Goal: Task Accomplishment & Management: Use online tool/utility

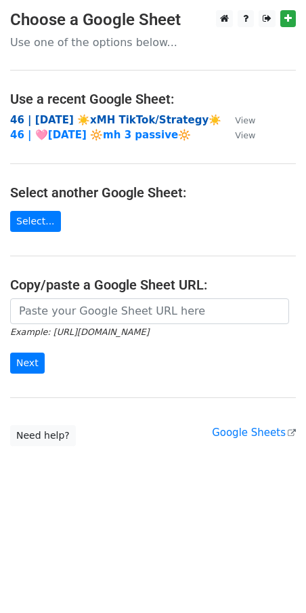
click at [138, 122] on strong "46 | [DATE] ☀️xMH TikTok/Strategy☀️" at bounding box center [116, 120] width 212 height 12
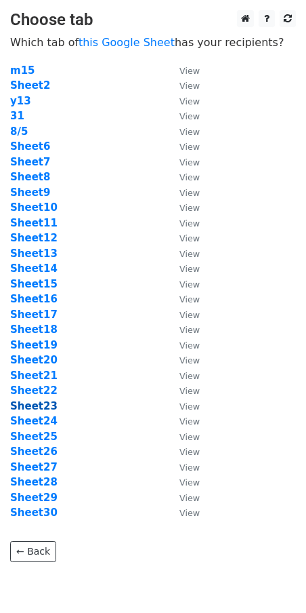
click at [33, 403] on strong "Sheet23" at bounding box center [33, 406] width 47 height 12
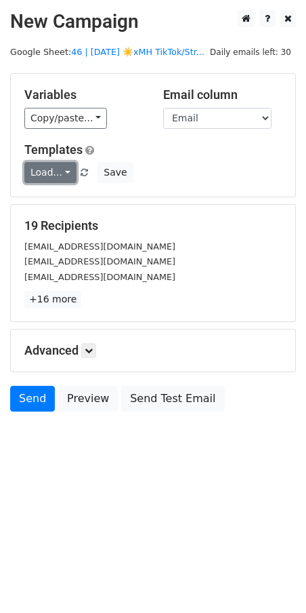
click at [42, 173] on link "Load..." at bounding box center [50, 172] width 52 height 21
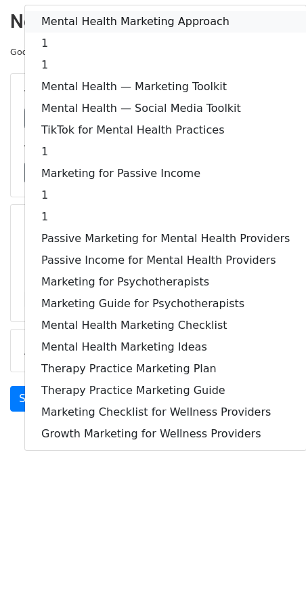
click at [122, 24] on link "Mental Health Marketing Approach" at bounding box center [165, 22] width 281 height 22
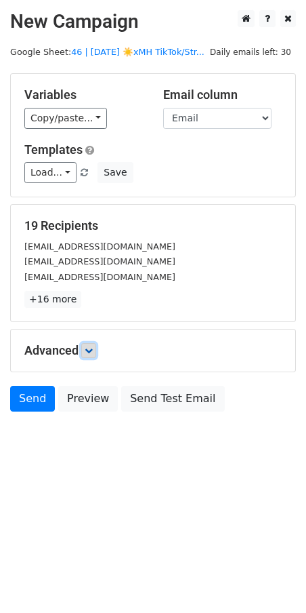
click at [88, 345] on link at bounding box center [88, 350] width 15 height 15
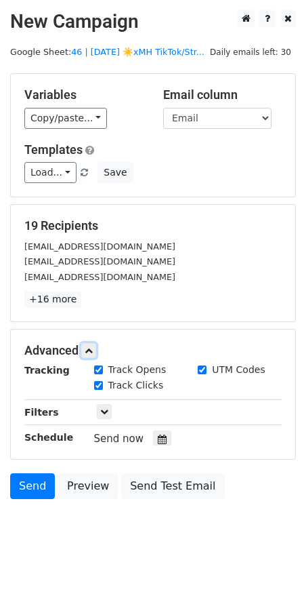
scroll to position [47, 0]
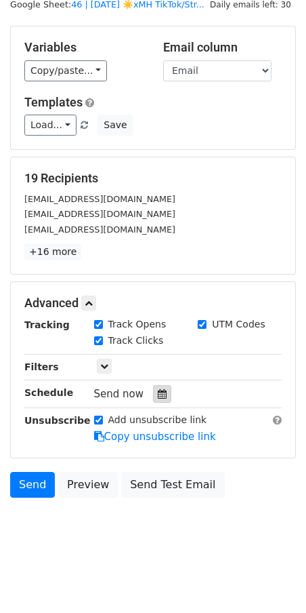
click at [154, 402] on div at bounding box center [162, 394] width 18 height 18
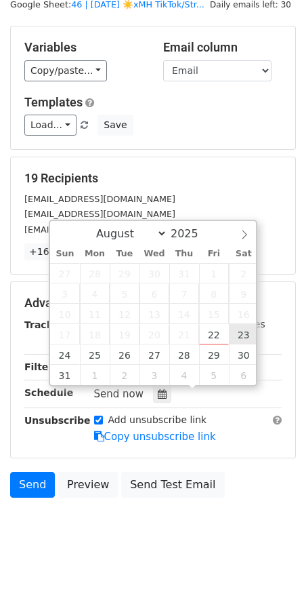
type input "2025-08-23 12:00"
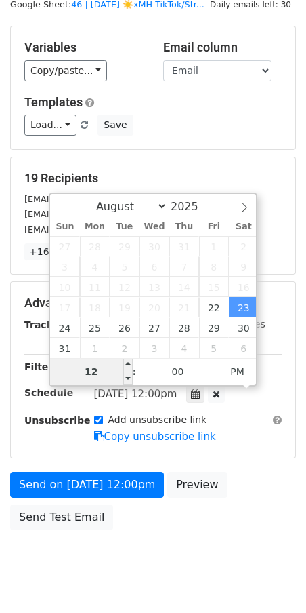
type input "7"
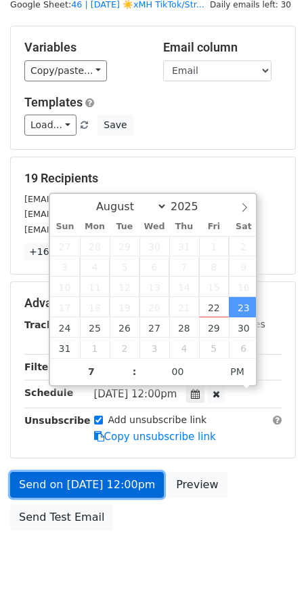
type input "2025-08-23 19:00"
click at [77, 486] on link "Send on Aug 23 at 12:00pm" at bounding box center [87, 485] width 154 height 26
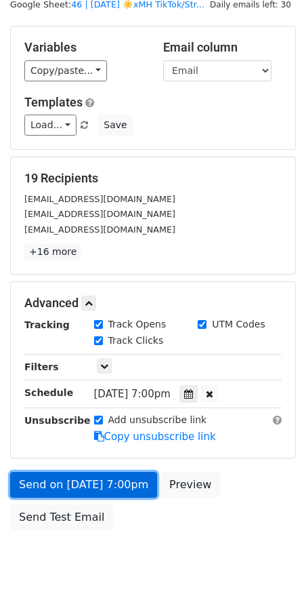
click at [50, 483] on link "Send on Aug 23 at 7:00pm" at bounding box center [83, 485] width 147 height 26
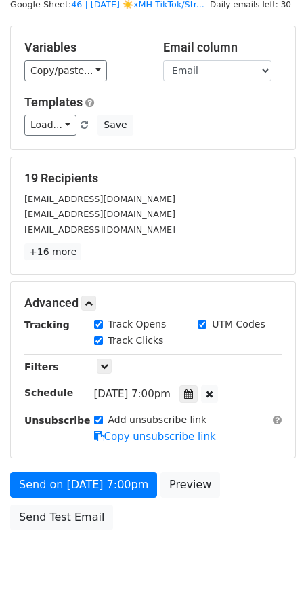
click at [77, 532] on div "Send on Aug 23 at 7:00pm Preview Send Test Email" at bounding box center [153, 504] width 306 height 65
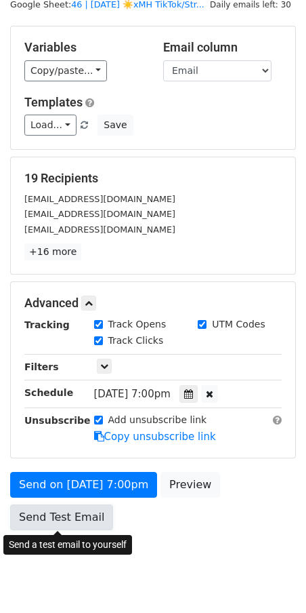
click at [77, 523] on link "Send Test Email" at bounding box center [61, 517] width 103 height 26
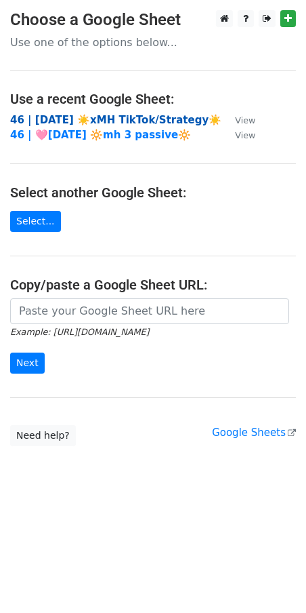
click at [88, 115] on strong "46 | [DATE] ☀️xMH TikTok/Strategy☀️" at bounding box center [116, 120] width 212 height 12
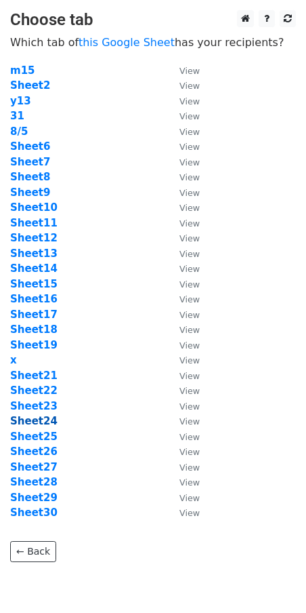
click at [44, 418] on strong "Sheet24" at bounding box center [33, 421] width 47 height 12
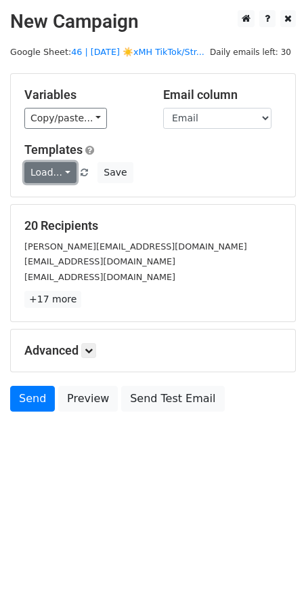
click at [47, 171] on link "Load..." at bounding box center [50, 172] width 52 height 21
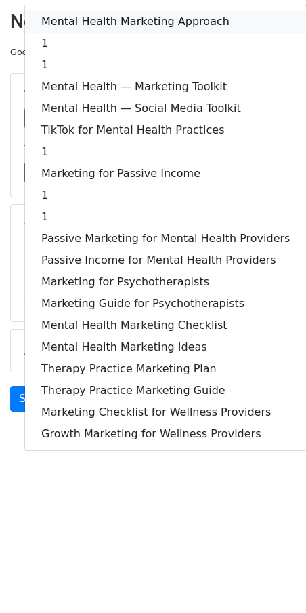
click at [129, 22] on link "Mental Health Marketing Approach" at bounding box center [165, 22] width 281 height 22
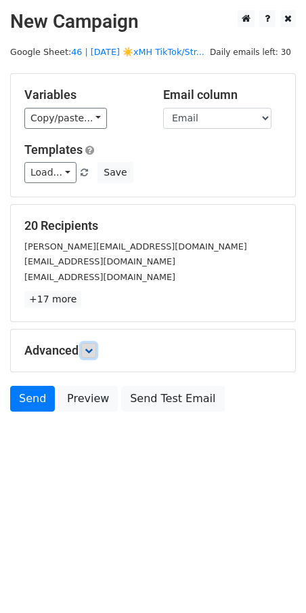
click at [89, 348] on icon at bounding box center [89, 350] width 8 height 8
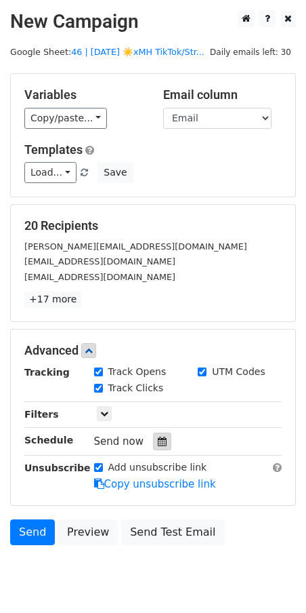
click at [158, 445] on icon at bounding box center [162, 441] width 9 height 9
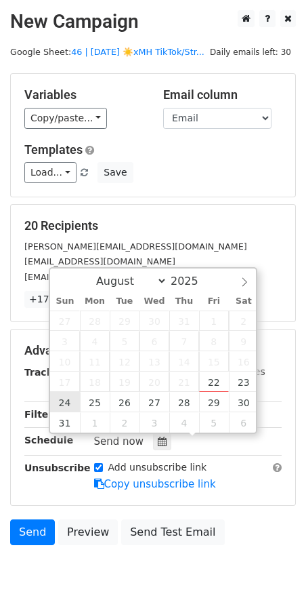
type input "2025-08-24 12:00"
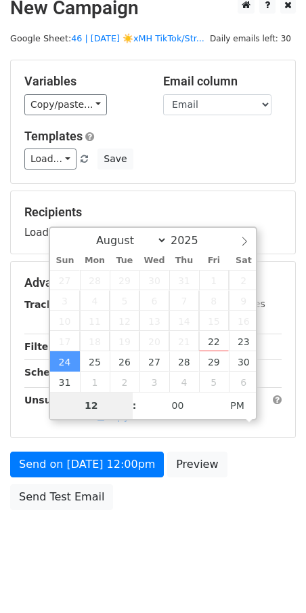
scroll to position [21, 0]
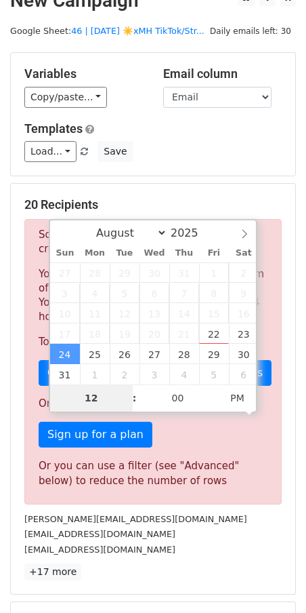
type input "8"
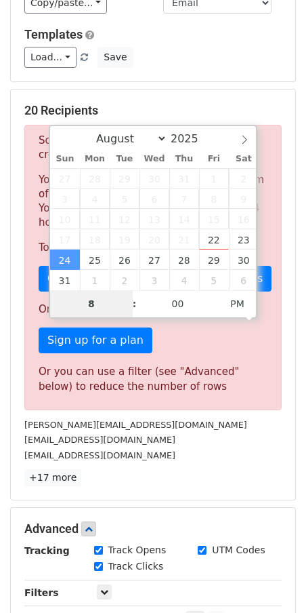
scroll to position [116, 0]
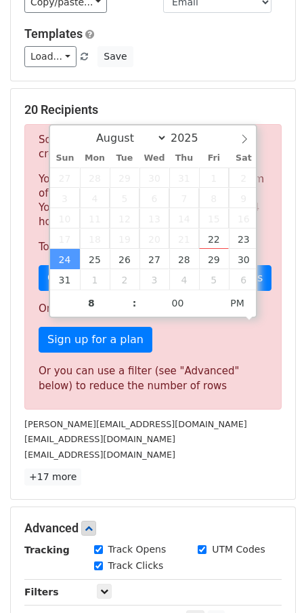
type input "2025-08-24 20:00"
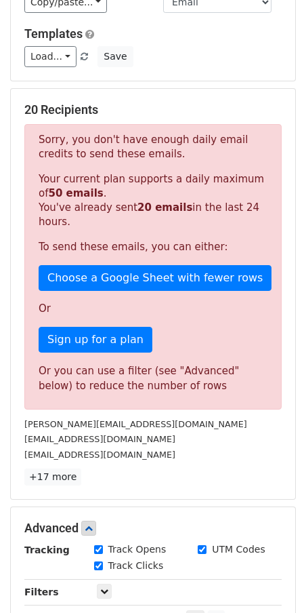
click at [186, 414] on div "20 Recipients Sorry, you don't have enough daily email credits to send these em…" at bounding box center [153, 293] width 258 height 383
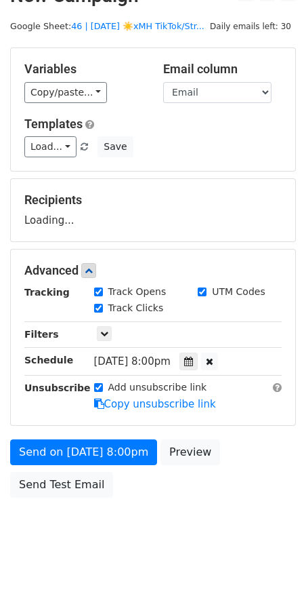
scroll to position [80, 0]
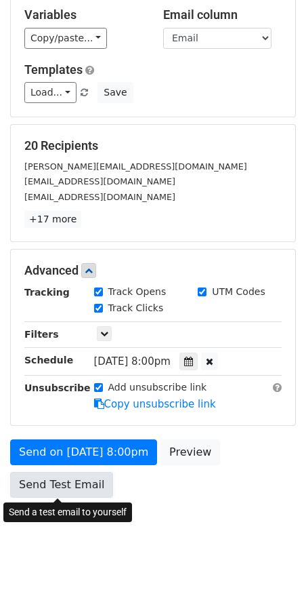
click at [71, 482] on link "Send Test Email" at bounding box center [61, 485] width 103 height 26
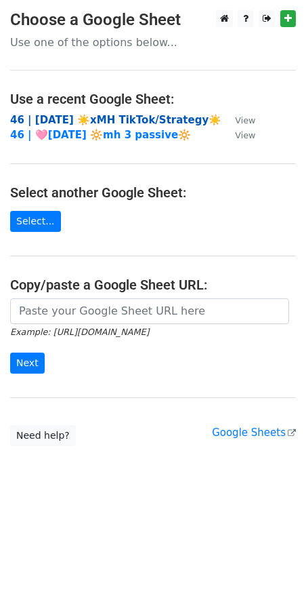
click at [99, 116] on strong "46 | [DATE] ☀️xMH TikTok/Strategy☀️" at bounding box center [116, 120] width 212 height 12
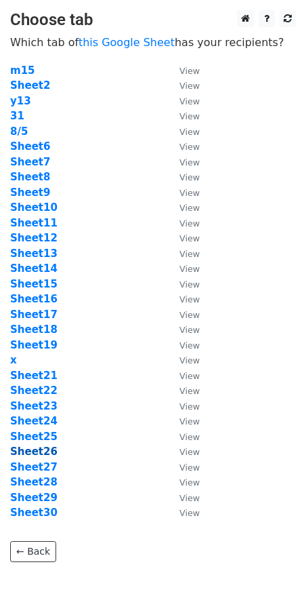
click at [35, 450] on strong "Sheet26" at bounding box center [33, 451] width 47 height 12
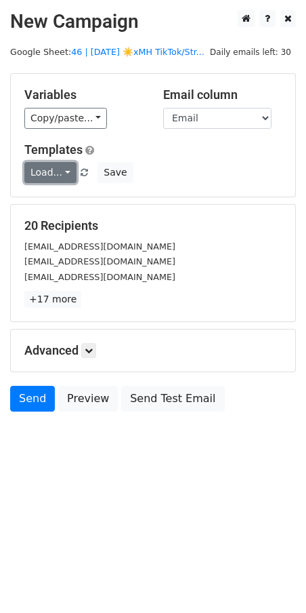
click at [52, 175] on link "Load..." at bounding box center [50, 172] width 52 height 21
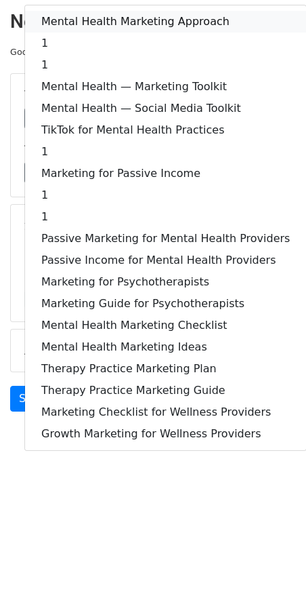
click at [119, 15] on link "Mental Health Marketing Approach" at bounding box center [165, 22] width 281 height 22
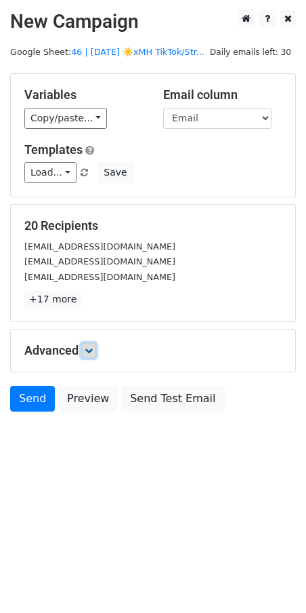
click at [87, 348] on icon at bounding box center [89, 350] width 8 height 8
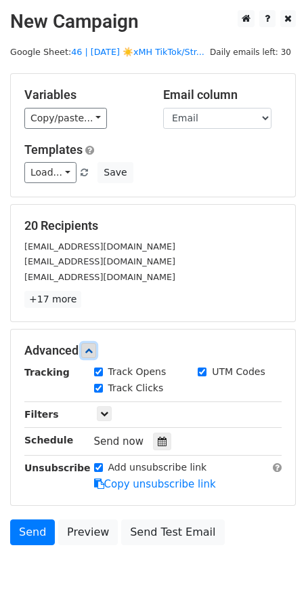
scroll to position [47, 0]
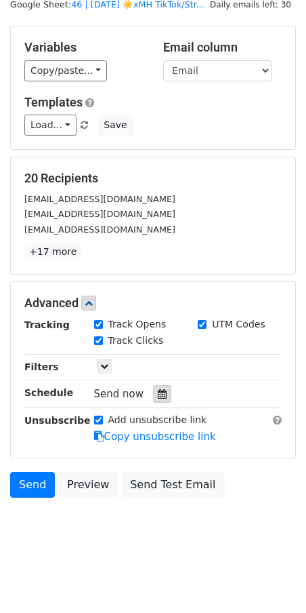
click at [162, 396] on div at bounding box center [162, 394] width 18 height 18
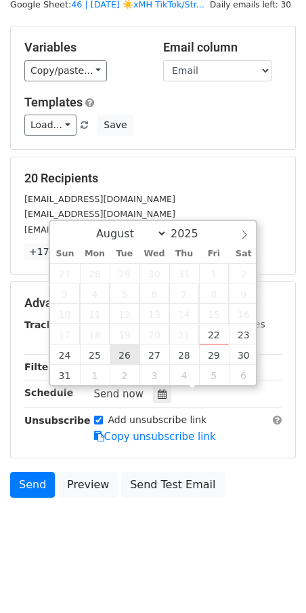
type input "2025-08-26 12:00"
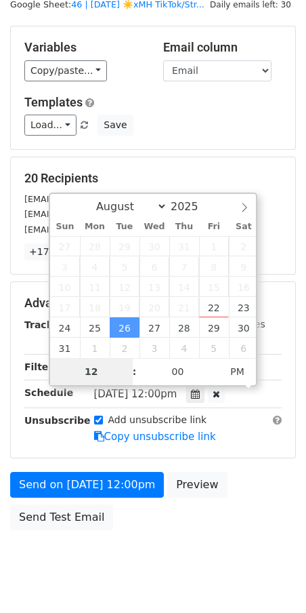
scroll to position [26, 0]
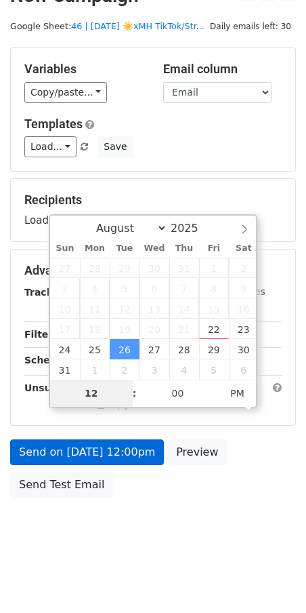
type input "8"
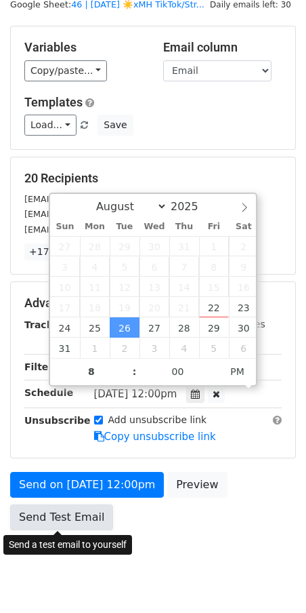
type input "2025-08-26 20:00"
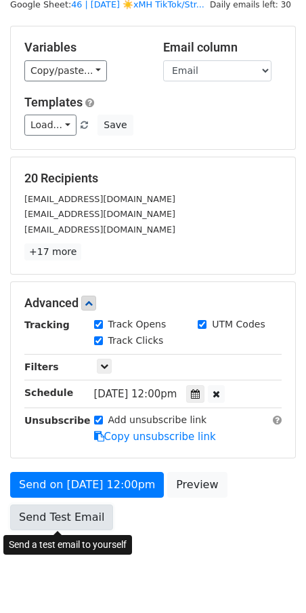
click at [56, 524] on link "Send Test Email" at bounding box center [61, 517] width 103 height 26
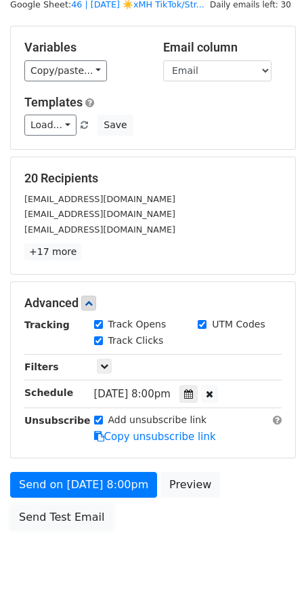
scroll to position [26, 0]
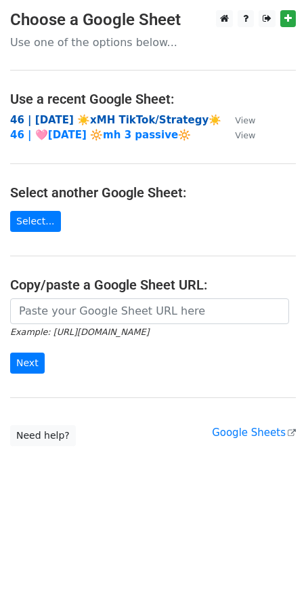
click at [120, 116] on strong "46 | [DATE] ☀️xMH TikTok/Strategy☀️" at bounding box center [116, 120] width 212 height 12
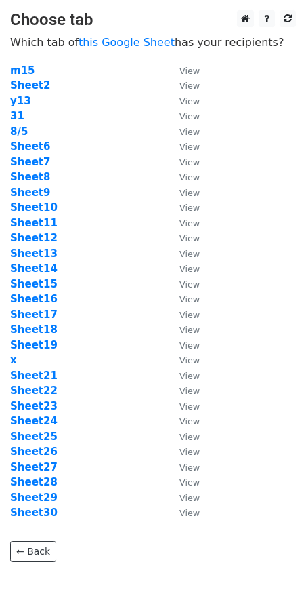
scroll to position [57, 0]
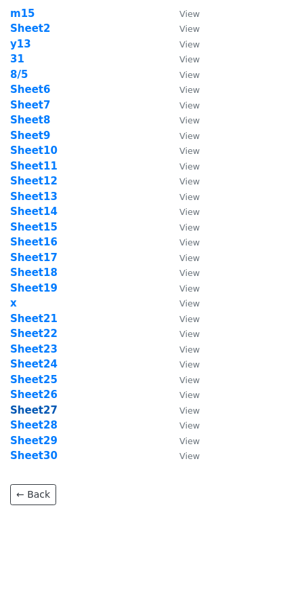
click at [26, 410] on strong "Sheet27" at bounding box center [33, 410] width 47 height 12
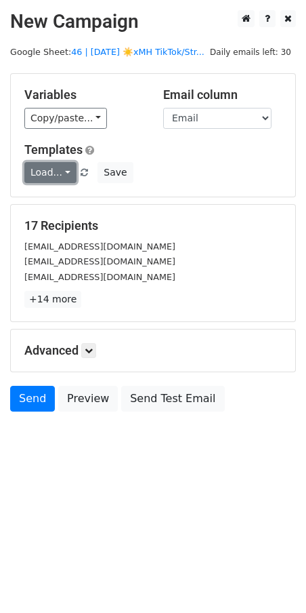
click at [46, 167] on link "Load..." at bounding box center [50, 172] width 52 height 21
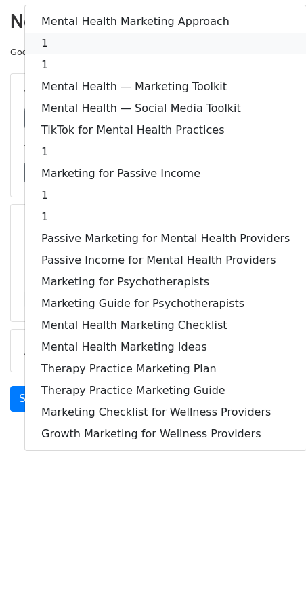
click at [112, 47] on link "1" at bounding box center [165, 44] width 281 height 22
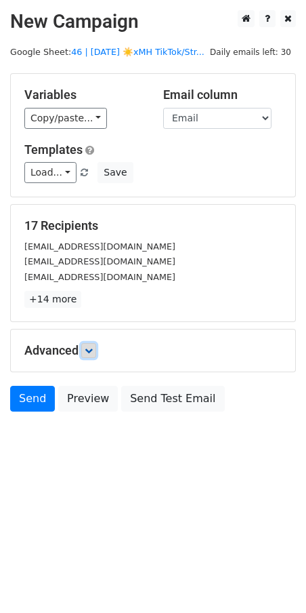
click at [92, 350] on icon at bounding box center [89, 350] width 8 height 8
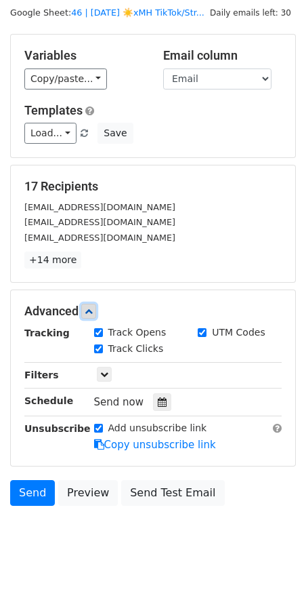
scroll to position [47, 0]
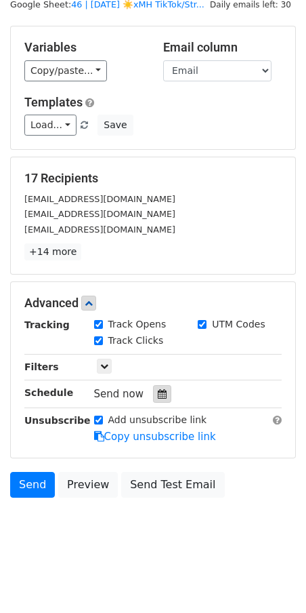
click at [158, 393] on icon at bounding box center [162, 393] width 9 height 9
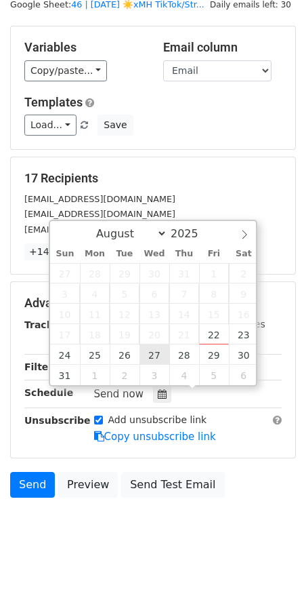
type input "2025-08-27 12:00"
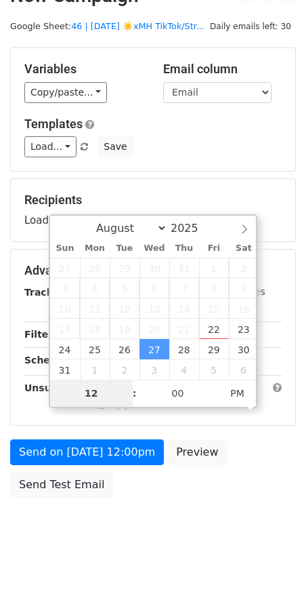
type input "8"
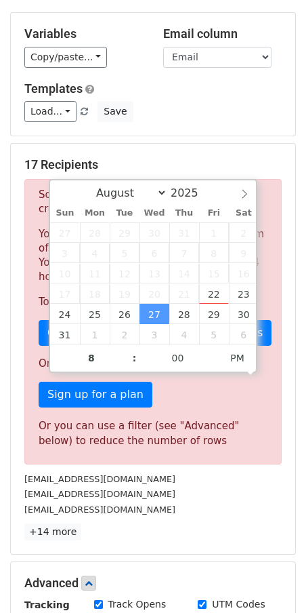
type input "2025-08-27 20:00"
drag, startPoint x: 90, startPoint y: 502, endPoint x: 106, endPoint y: 501, distance: 15.7
click at [106, 501] on div "cvecchio1@yahoo.com cventura.ath@gmail.com cvrsi123@gmail.com" at bounding box center [153, 494] width 278 height 46
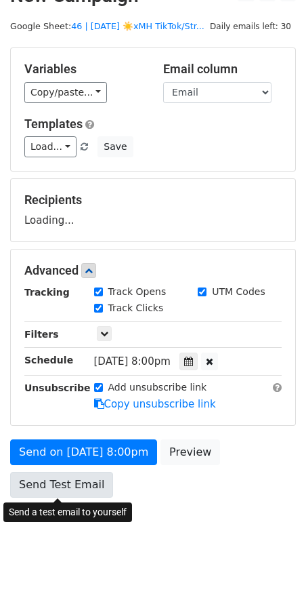
scroll to position [61, 0]
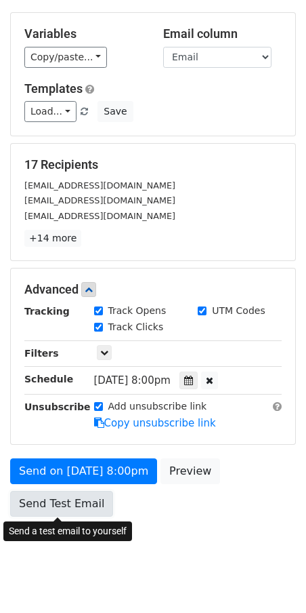
click at [70, 498] on link "Send Test Email" at bounding box center [61, 504] width 103 height 26
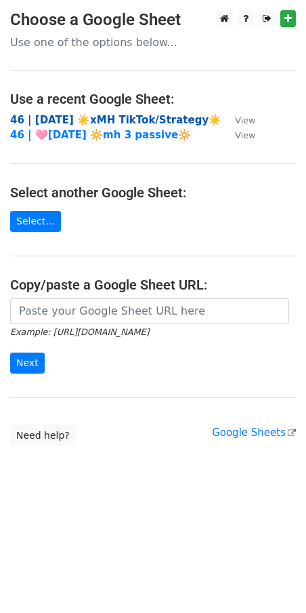
click at [109, 118] on strong "46 | [DATE] ☀️xMH TikTok/Strategy☀️" at bounding box center [116, 120] width 212 height 12
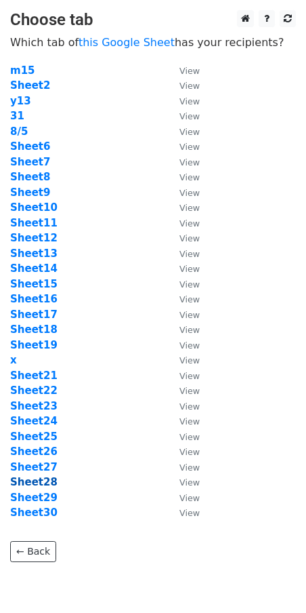
click at [41, 485] on strong "Sheet28" at bounding box center [33, 482] width 47 height 12
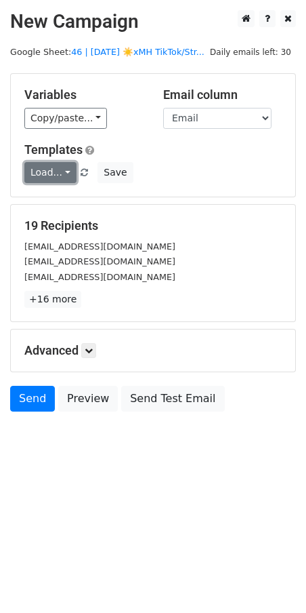
click at [41, 170] on link "Load..." at bounding box center [50, 172] width 52 height 21
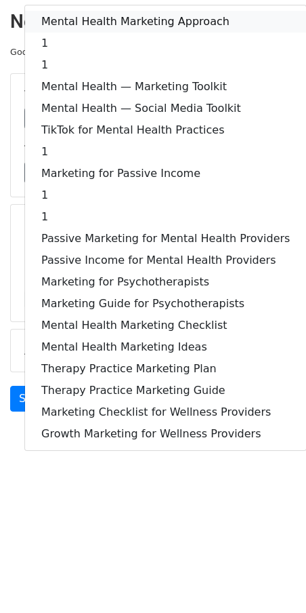
click at [114, 19] on link "Mental Health Marketing Approach" at bounding box center [165, 22] width 281 height 22
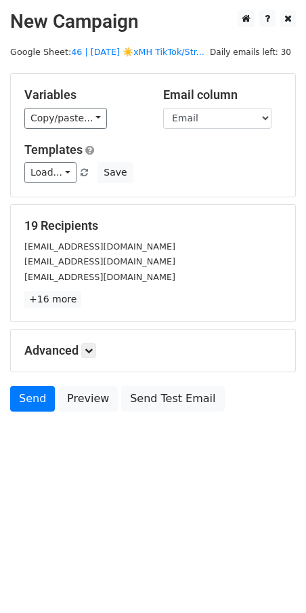
click at [94, 340] on div "Advanced Tracking Track Opens UTM Codes Track Clicks Filters Only include sprea…" at bounding box center [153, 351] width 285 height 42
click at [93, 348] on icon at bounding box center [89, 350] width 8 height 8
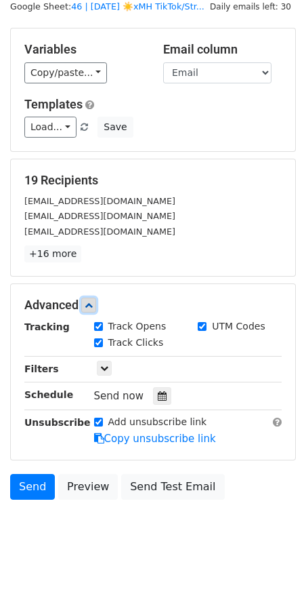
scroll to position [47, 0]
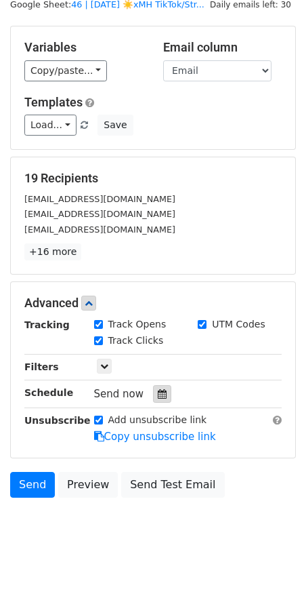
click at [158, 393] on icon at bounding box center [162, 393] width 9 height 9
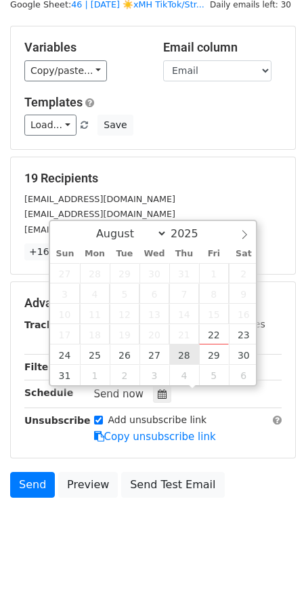
type input "2025-08-28 12:00"
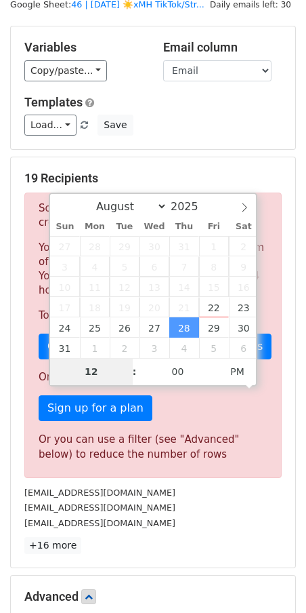
type input "8"
type input "2025-08-28 20:00"
click at [193, 470] on div "Sorry, you don't have enough daily email credits to send these emails. Your cur…" at bounding box center [153, 335] width 258 height 285
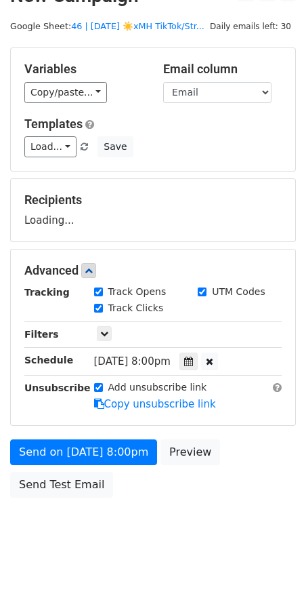
scroll to position [26, 0]
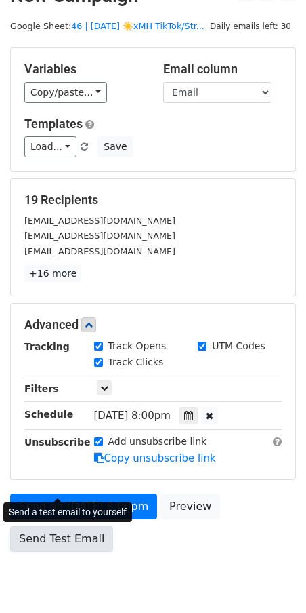
click at [84, 483] on form "Variables Copy/paste... {{Email}} Email column Email Templates Load... Mental H…" at bounding box center [153, 302] width 286 height 511
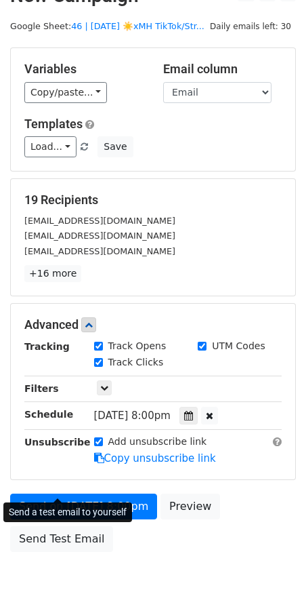
click at [64, 525] on div "Send a test email to yourself" at bounding box center [67, 512] width 129 height 28
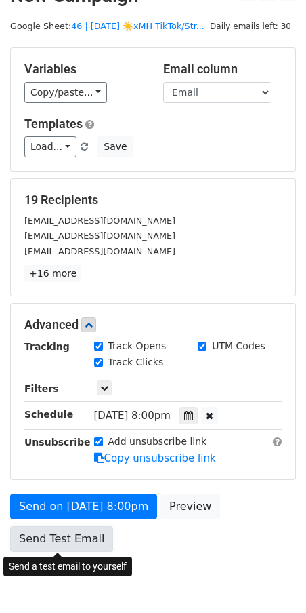
click at [50, 529] on link "Send Test Email" at bounding box center [61, 539] width 103 height 26
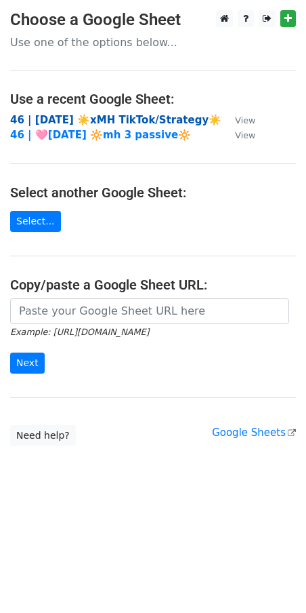
click at [105, 119] on strong "46 | AUG 5 ☀️xMH TikTok/Strategy☀️" at bounding box center [116, 120] width 212 height 12
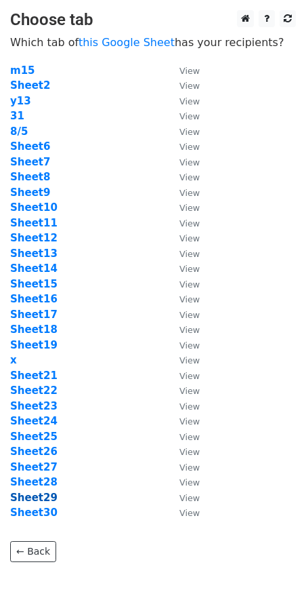
click at [31, 501] on strong "Sheet29" at bounding box center [33, 498] width 47 height 12
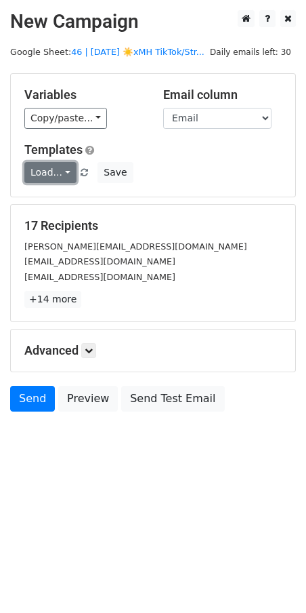
click at [46, 176] on link "Load..." at bounding box center [50, 172] width 52 height 21
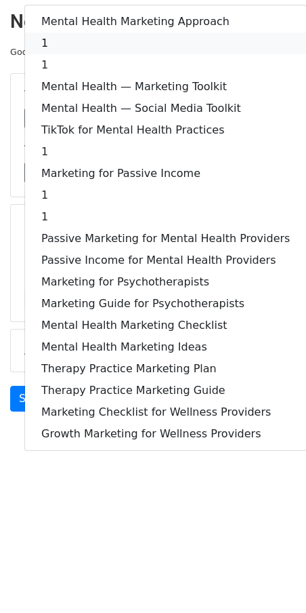
click at [121, 41] on link "1" at bounding box center [165, 44] width 281 height 22
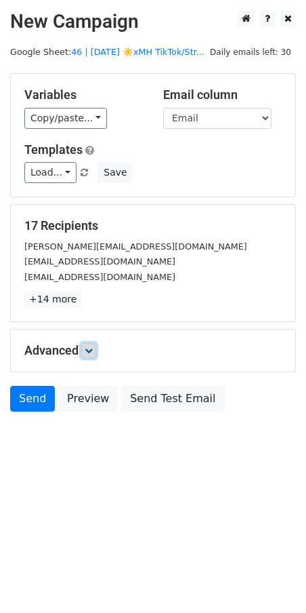
click at [94, 357] on link at bounding box center [88, 350] width 15 height 15
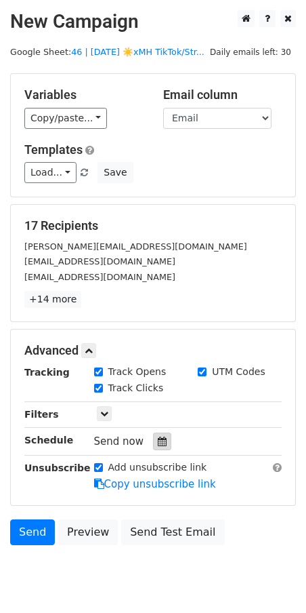
click at [158, 443] on icon at bounding box center [162, 441] width 9 height 9
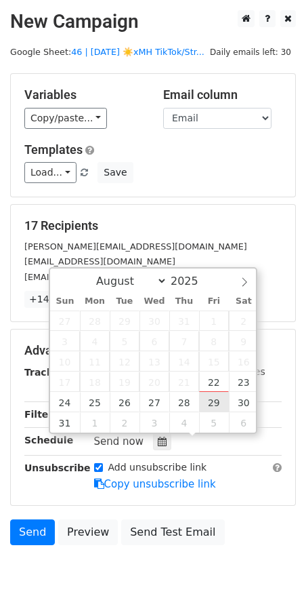
type input "[DATE] 12:00"
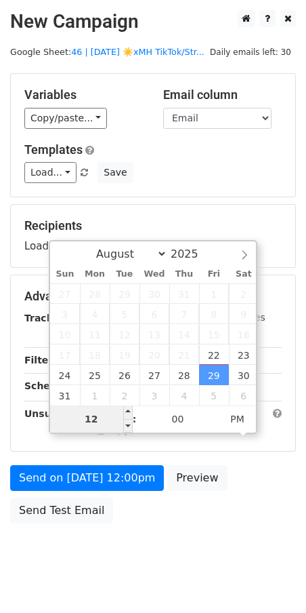
type input "7"
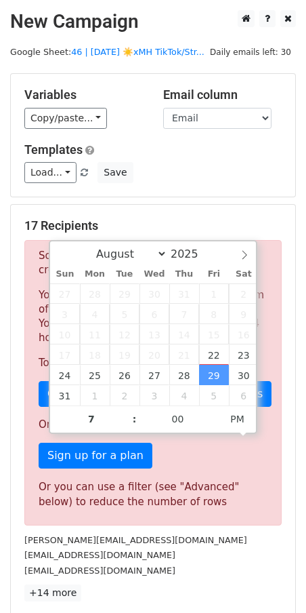
type input "[DATE] 19:00"
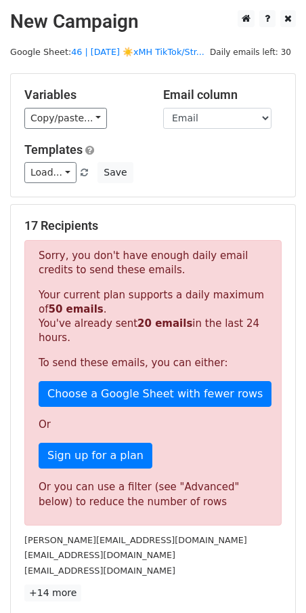
click at [201, 506] on div "Or you can use a filter (see "Advanced" below) to reduce the number of rows" at bounding box center [153, 494] width 229 height 31
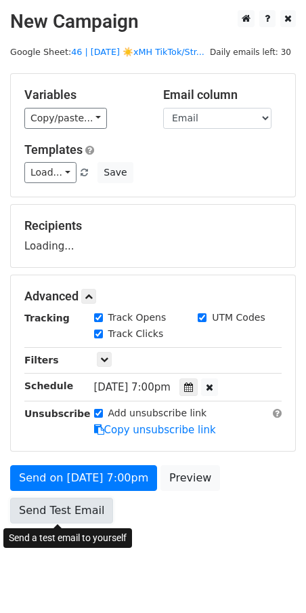
click at [70, 508] on link "Send Test Email" at bounding box center [61, 511] width 103 height 26
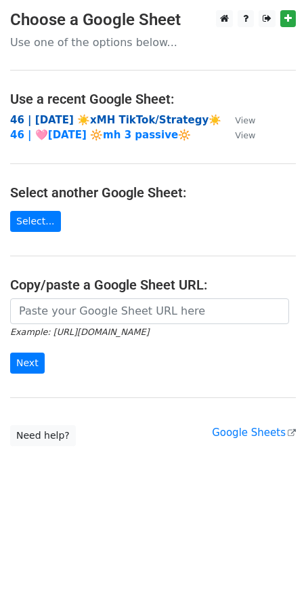
click at [110, 119] on strong "46 | [DATE] ☀️xMH TikTok/Strategy☀️" at bounding box center [116, 120] width 212 height 12
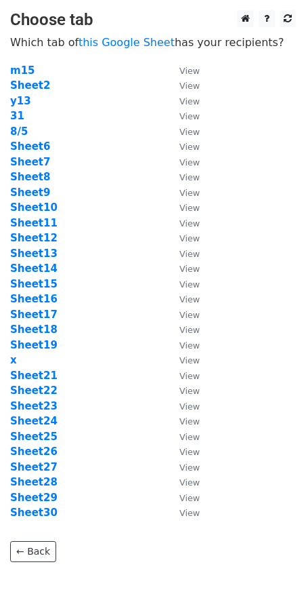
scroll to position [8, 0]
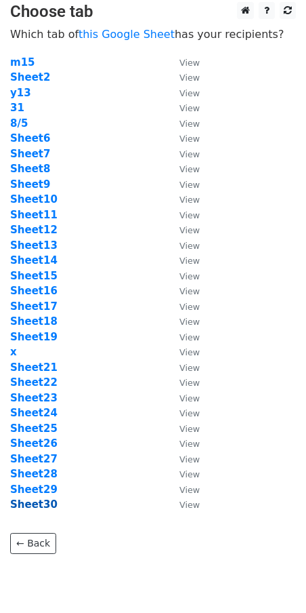
click at [40, 509] on strong "Sheet30" at bounding box center [33, 504] width 47 height 12
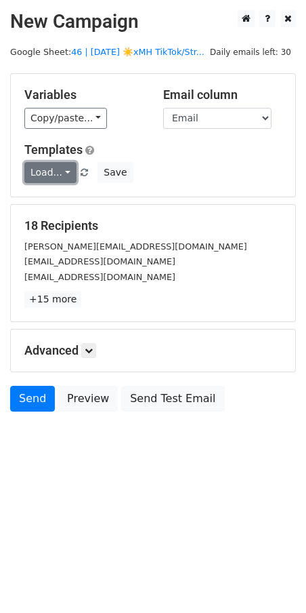
click at [42, 176] on link "Load..." at bounding box center [50, 172] width 52 height 21
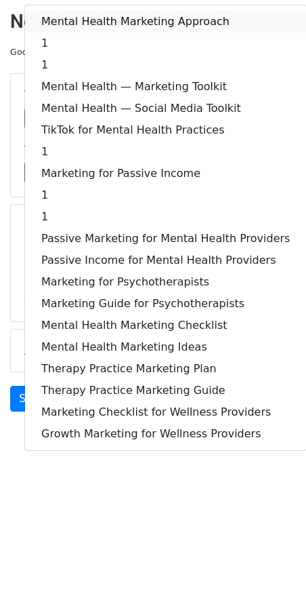
click at [113, 18] on link "Mental Health Marketing Approach" at bounding box center [165, 22] width 281 height 22
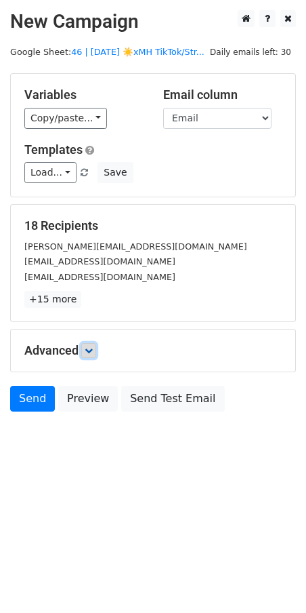
click at [95, 344] on link at bounding box center [88, 350] width 15 height 15
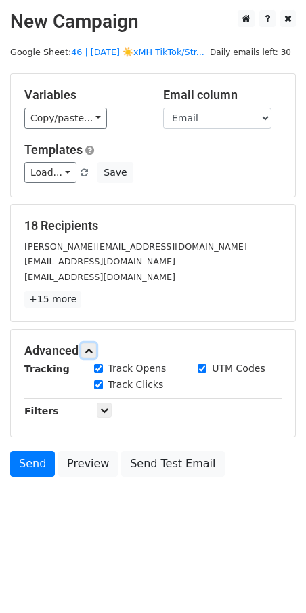
scroll to position [47, 0]
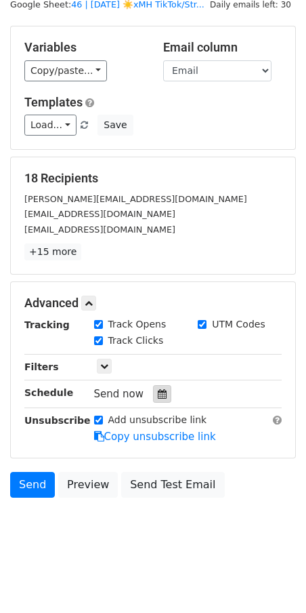
click at [158, 393] on icon at bounding box center [162, 393] width 9 height 9
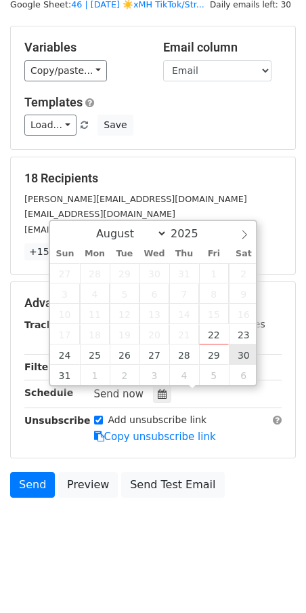
type input "2025-08-30 12:00"
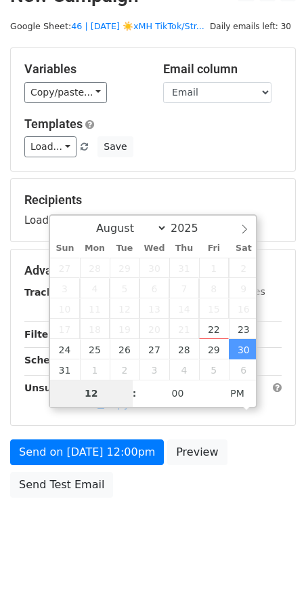
scroll to position [26, 0]
type input "7"
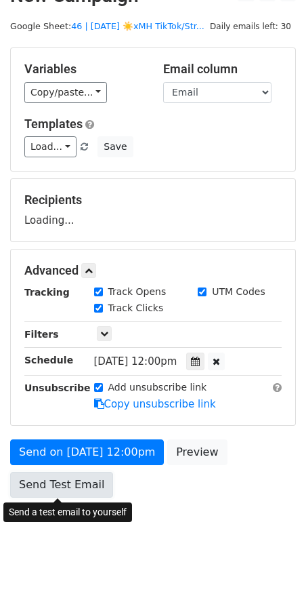
type input "2025-08-30 19:00"
click at [71, 489] on link "Send Test Email" at bounding box center [61, 485] width 103 height 26
click at [39, 479] on link "Send Test Email" at bounding box center [61, 485] width 103 height 26
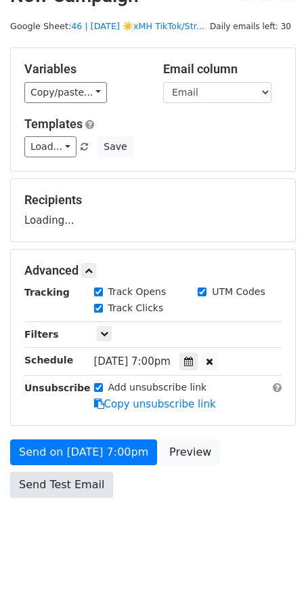
click at [39, 479] on link "Send Test Email" at bounding box center [61, 485] width 103 height 26
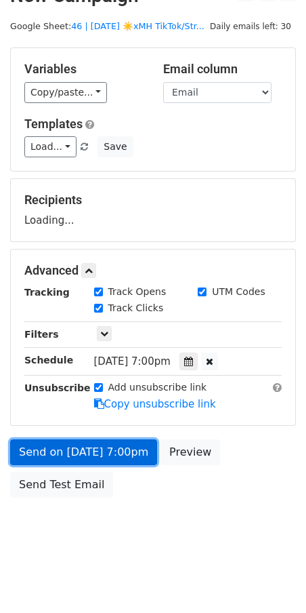
click at [48, 452] on link "Send on Aug 30 at 7:00pm" at bounding box center [83, 452] width 147 height 26
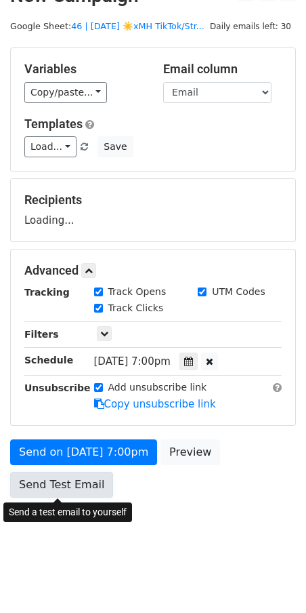
click at [43, 485] on link "Send Test Email" at bounding box center [61, 485] width 103 height 26
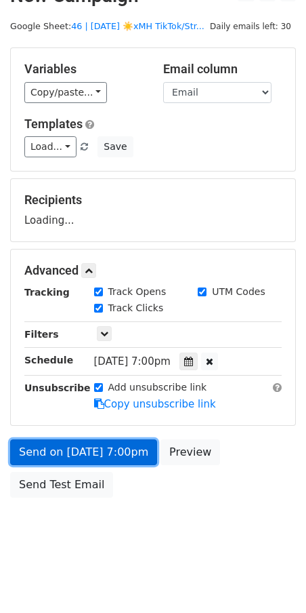
click at [49, 450] on link "Send on Aug 30 at 7:00pm" at bounding box center [83, 452] width 147 height 26
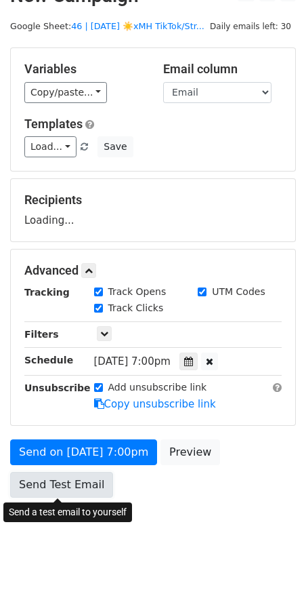
click at [44, 490] on link "Send Test Email" at bounding box center [61, 485] width 103 height 26
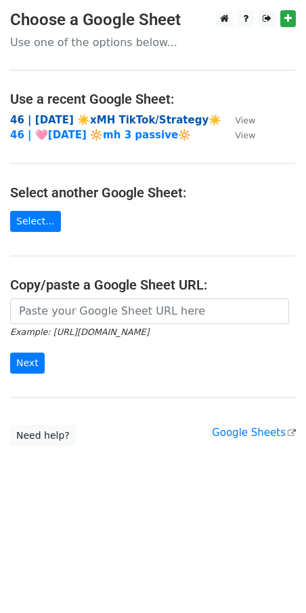
click at [111, 120] on strong "46 | [DATE] ☀️xMH TikTok/Strategy☀️" at bounding box center [116, 120] width 212 height 12
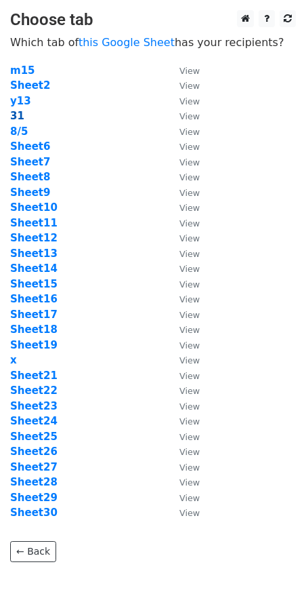
click at [17, 114] on strong "31" at bounding box center [17, 116] width 14 height 12
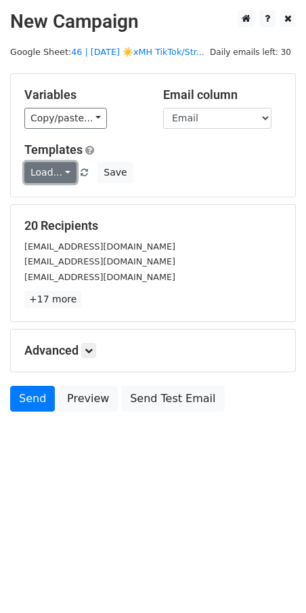
click at [47, 176] on link "Load..." at bounding box center [50, 172] width 52 height 21
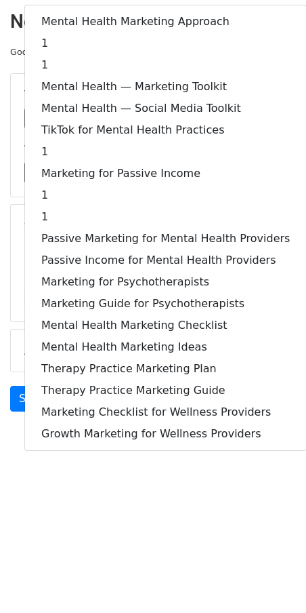
click at [116, 9] on div "Mental Health Marketing Approach 1 1 Mental Health — Marketing Toolkit Mental H…" at bounding box center [165, 228] width 283 height 446
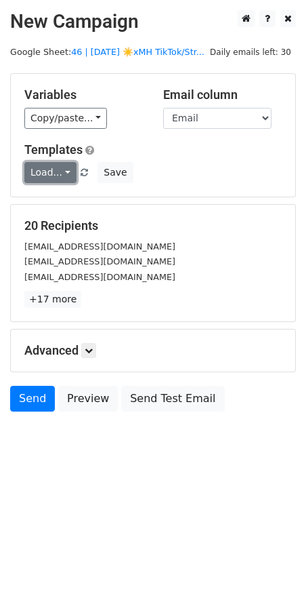
click at [54, 176] on link "Load..." at bounding box center [50, 172] width 52 height 21
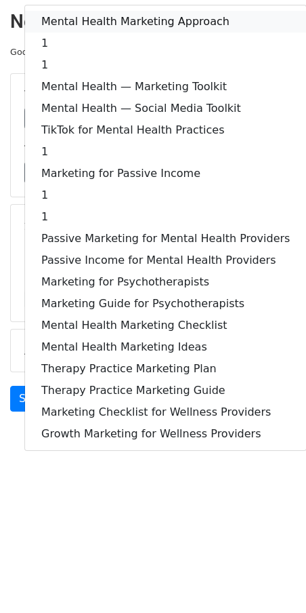
click at [113, 26] on link "Mental Health Marketing Approach" at bounding box center [165, 22] width 281 height 22
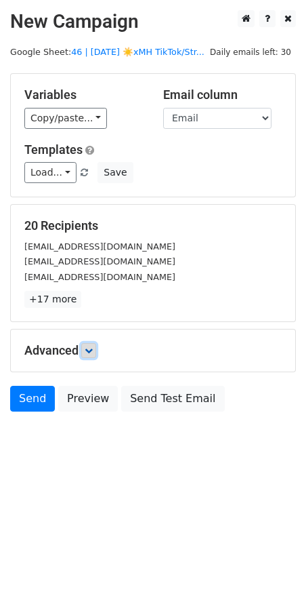
click at [93, 351] on icon at bounding box center [89, 350] width 8 height 8
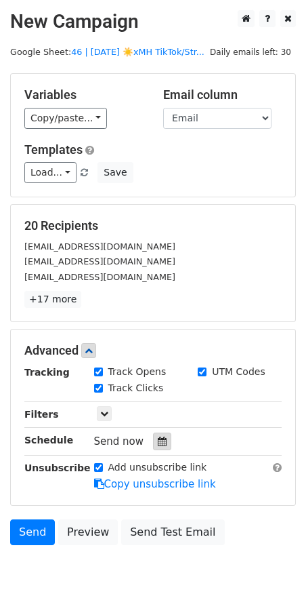
click at [158, 439] on icon at bounding box center [162, 441] width 9 height 9
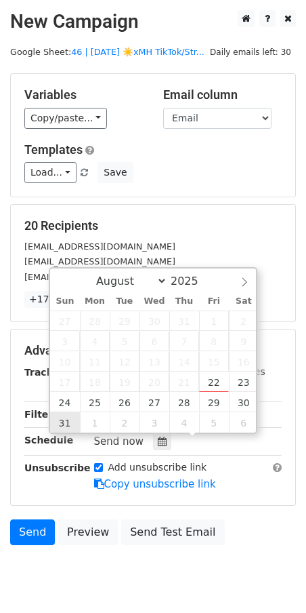
type input "2025-08-31 12:00"
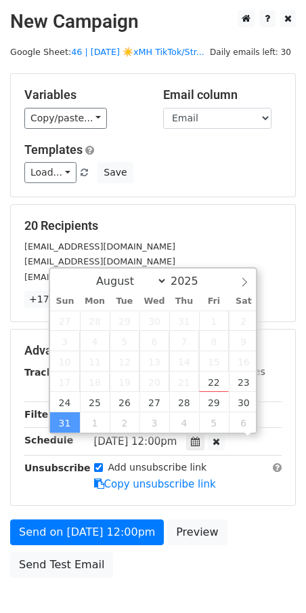
scroll to position [1, 0]
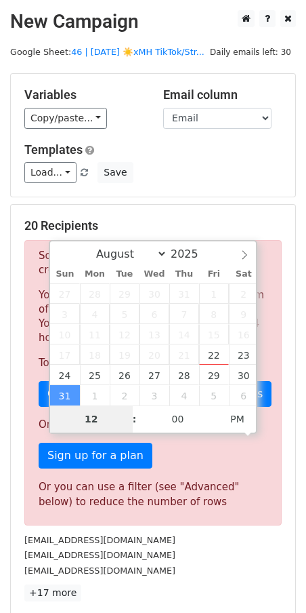
type input "8"
type input "2025-08-31 20:00"
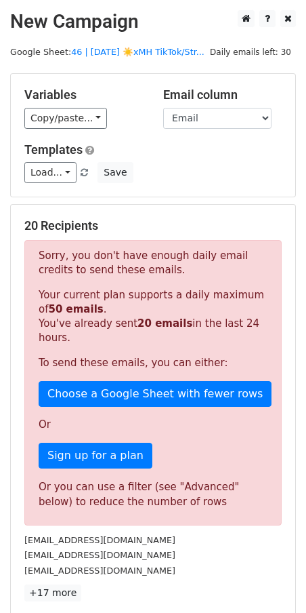
click at [170, 507] on div "Or you can use a filter (see "Advanced" below) to reduce the number of rows" at bounding box center [153, 494] width 229 height 31
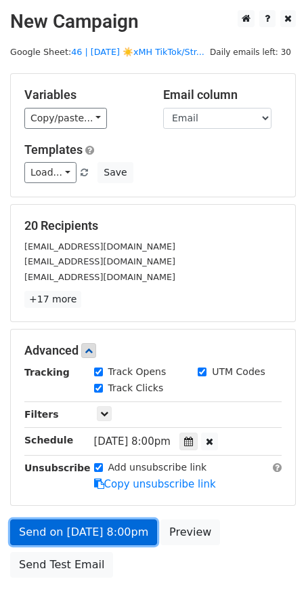
click at [71, 519] on link "Send on Aug 31 at 8:00pm" at bounding box center [83, 532] width 147 height 26
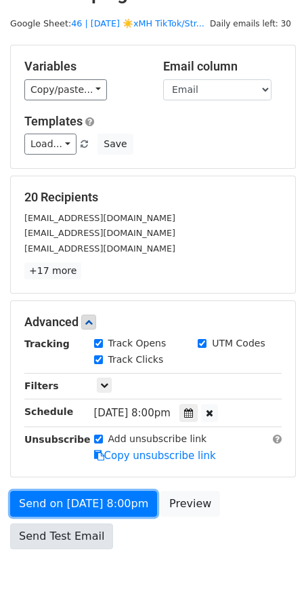
scroll to position [28, 0]
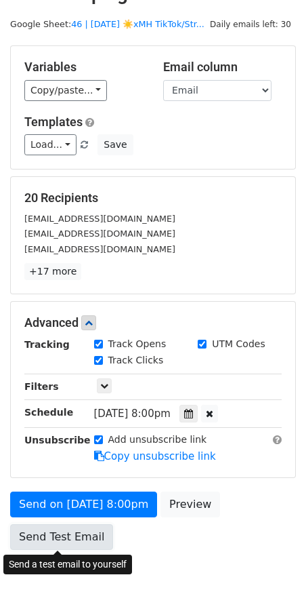
click at [71, 532] on link "Send Test Email" at bounding box center [61, 537] width 103 height 26
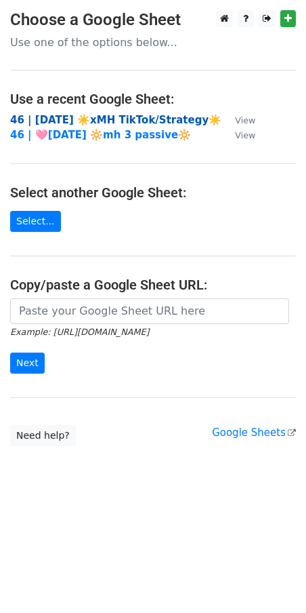
click at [89, 118] on strong "46 | AUG 5 ☀️xMH TikTok/Strategy☀️" at bounding box center [116, 120] width 212 height 12
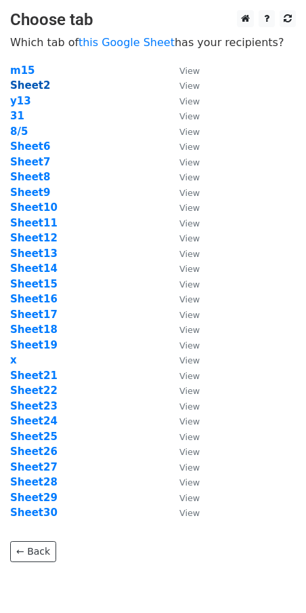
click at [28, 79] on strong "Sheet2" at bounding box center [30, 85] width 40 height 12
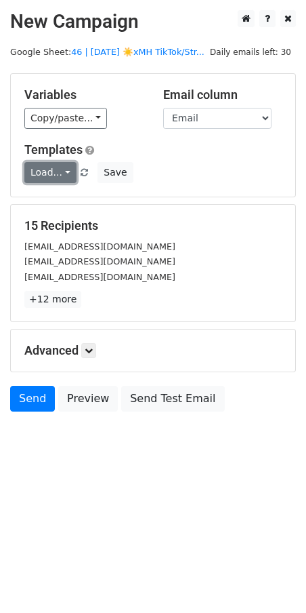
click at [49, 168] on link "Load..." at bounding box center [50, 172] width 52 height 21
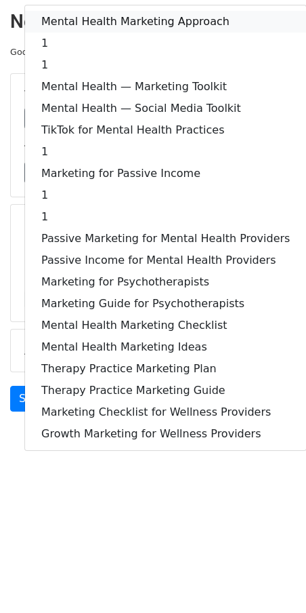
click at [96, 24] on link "Mental Health Marketing Approach" at bounding box center [165, 22] width 281 height 22
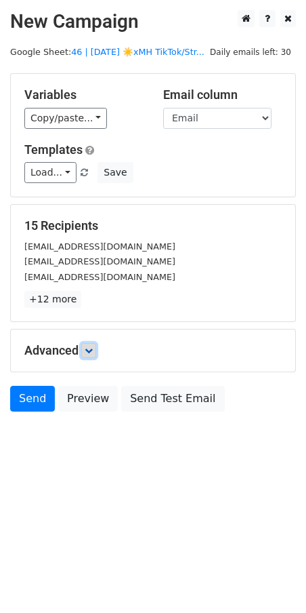
click at [89, 346] on icon at bounding box center [89, 350] width 8 height 8
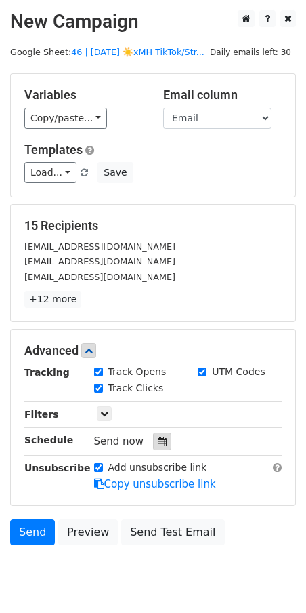
click at [158, 440] on icon at bounding box center [162, 441] width 9 height 9
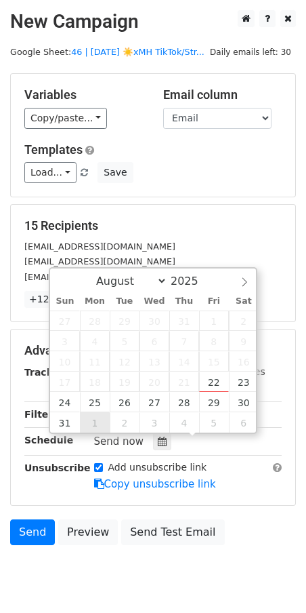
type input "2025-09-01 12:00"
select select "8"
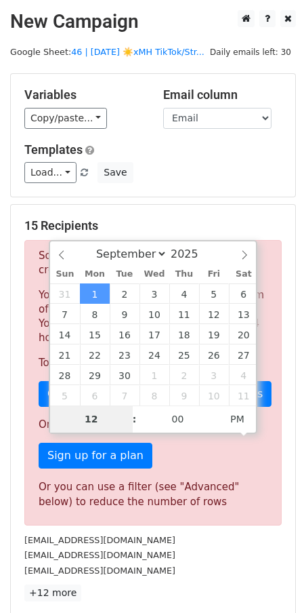
type input "7"
type input "2025-09-01 19:00"
click at [231, 481] on div "Or you can use a filter (see "Advanced" below) to reduce the number of rows" at bounding box center [153, 494] width 229 height 31
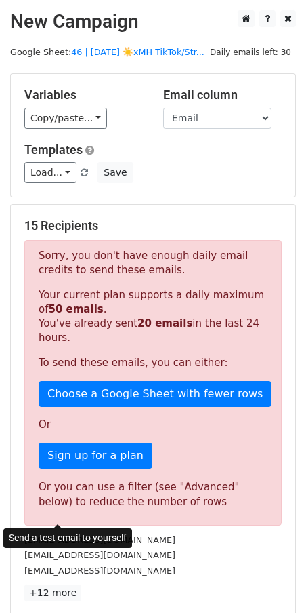
click at [78, 509] on form "Variables Copy/paste... {{Email}} Email column Email Templates Load... Mental H…" at bounding box center [153, 475] width 286 height 805
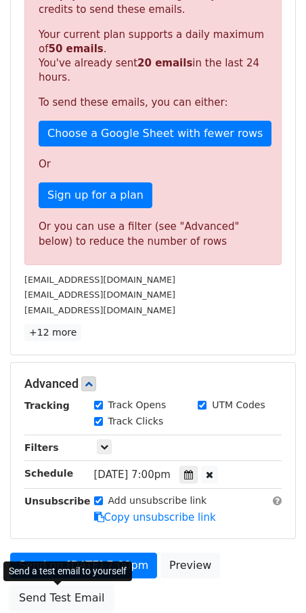
scroll to position [262, 0]
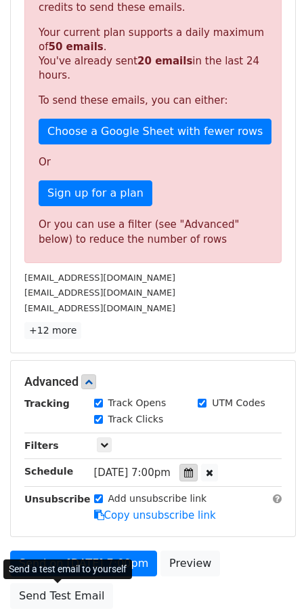
click at [193, 473] on icon at bounding box center [188, 472] width 9 height 9
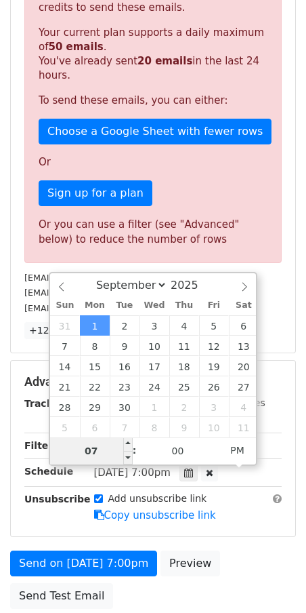
click at [98, 450] on input "07" at bounding box center [91, 450] width 83 height 27
type input "8"
type input "2025-09-01 20:00"
click at [51, 523] on div "Advanced Tracking Track Opens UTM Codes Track Clicks Filters Only include sprea…" at bounding box center [153, 449] width 285 height 176
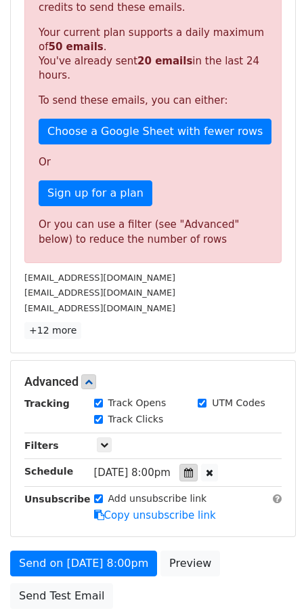
click at [197, 476] on div at bounding box center [189, 473] width 18 height 18
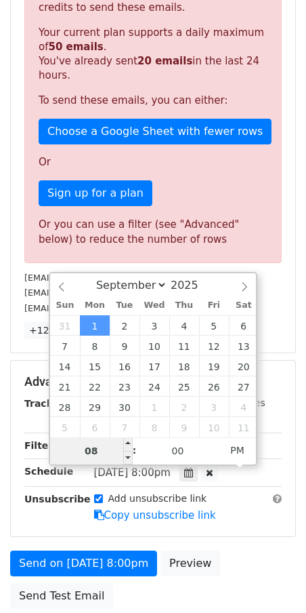
click at [96, 450] on input "08" at bounding box center [91, 450] width 83 height 27
type input "9"
type input "2025-09-01 21:00"
click at [75, 532] on div "Advanced Tracking Track Opens UTM Codes Track Clicks Filters Only include sprea…" at bounding box center [153, 449] width 285 height 176
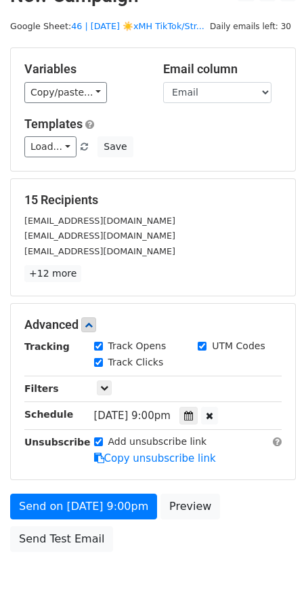
scroll to position [80, 0]
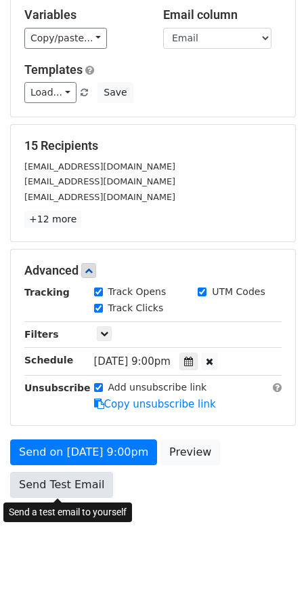
click at [54, 491] on link "Send Test Email" at bounding box center [61, 485] width 103 height 26
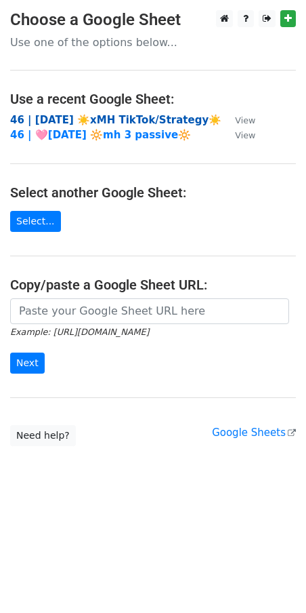
click at [66, 119] on strong "46 | [DATE] ☀️xMH TikTok/Strategy☀️" at bounding box center [116, 120] width 212 height 12
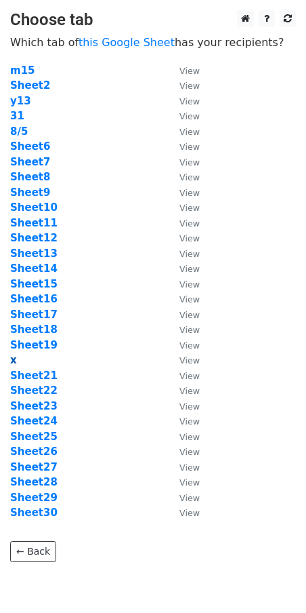
click at [15, 361] on strong "x" at bounding box center [13, 360] width 7 height 12
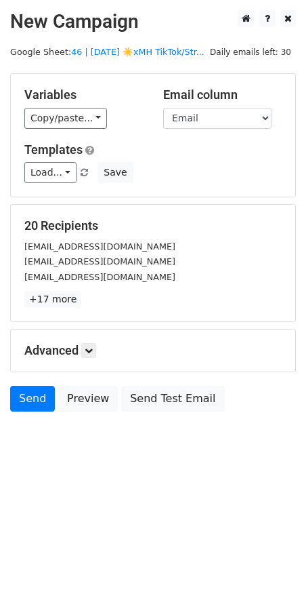
click at [57, 184] on div "Variables Copy/paste... {{Email}} Email column Email Templates Load... Mental H…" at bounding box center [153, 135] width 285 height 123
click at [57, 175] on link "Load..." at bounding box center [50, 172] width 52 height 21
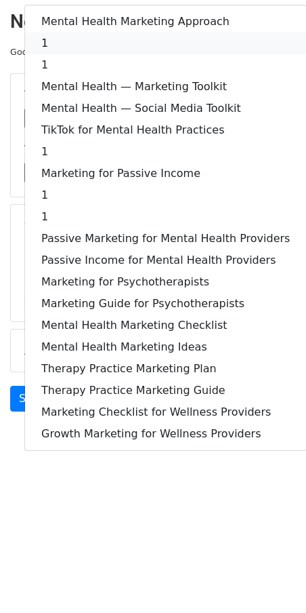
click at [138, 43] on link "1" at bounding box center [165, 44] width 281 height 22
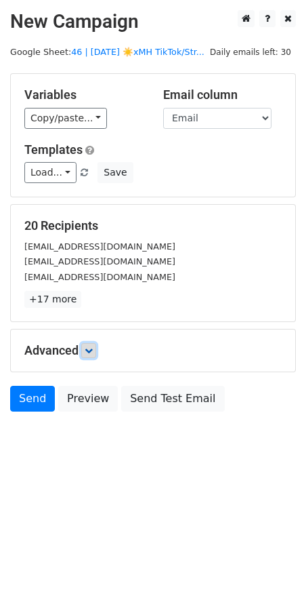
click at [93, 349] on icon at bounding box center [89, 350] width 8 height 8
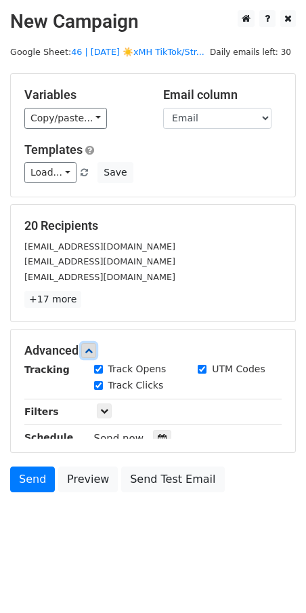
scroll to position [47, 0]
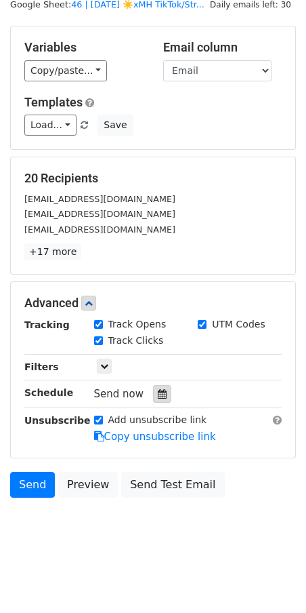
click at [163, 397] on div at bounding box center [162, 394] width 18 height 18
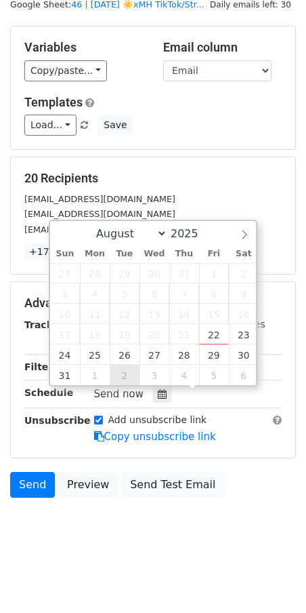
type input "2025-09-02 12:00"
select select "8"
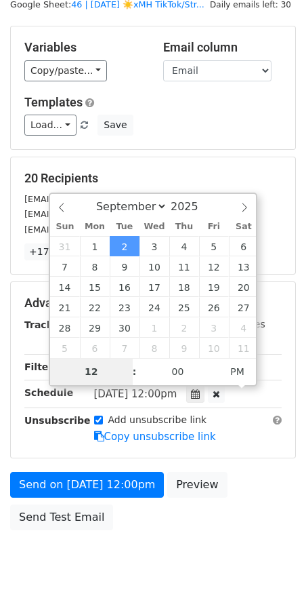
type input "9"
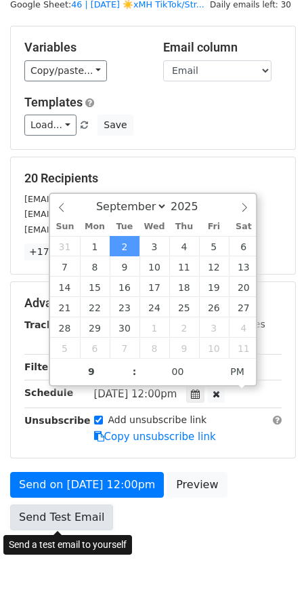
type input "2025-09-02 21:00"
click at [70, 519] on link "Send Test Email" at bounding box center [61, 517] width 103 height 26
